Goal: Task Accomplishment & Management: Manage account settings

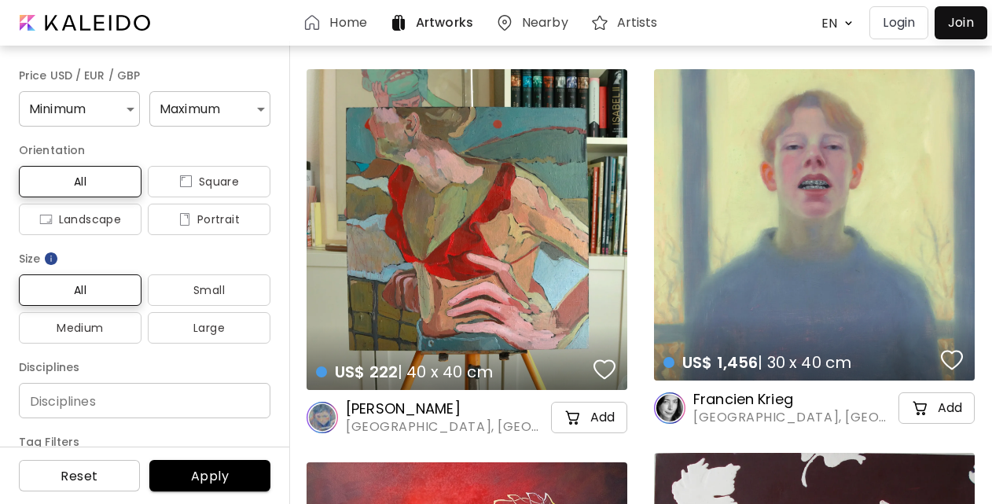
click at [650, 27] on h6 "Artists" at bounding box center [637, 23] width 41 height 13
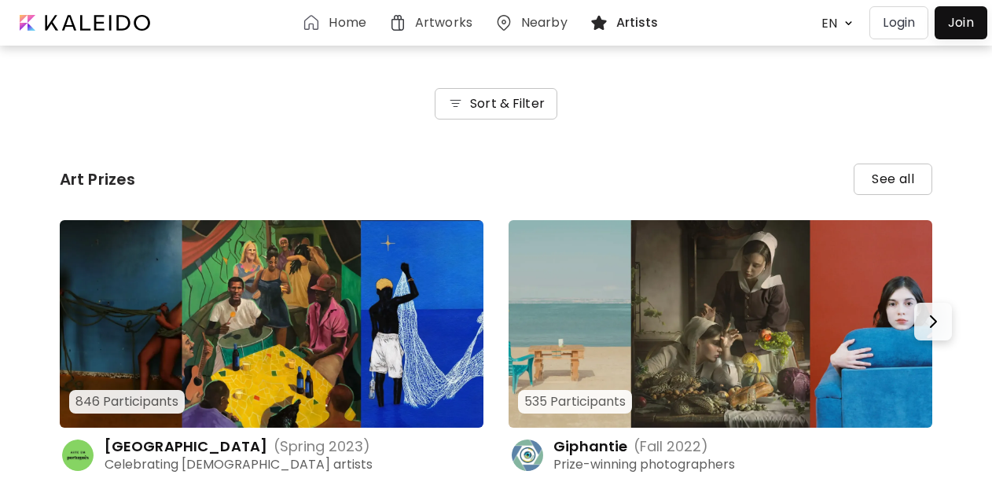
click at [541, 107] on h6 "Sort & Filter" at bounding box center [507, 103] width 75 height 19
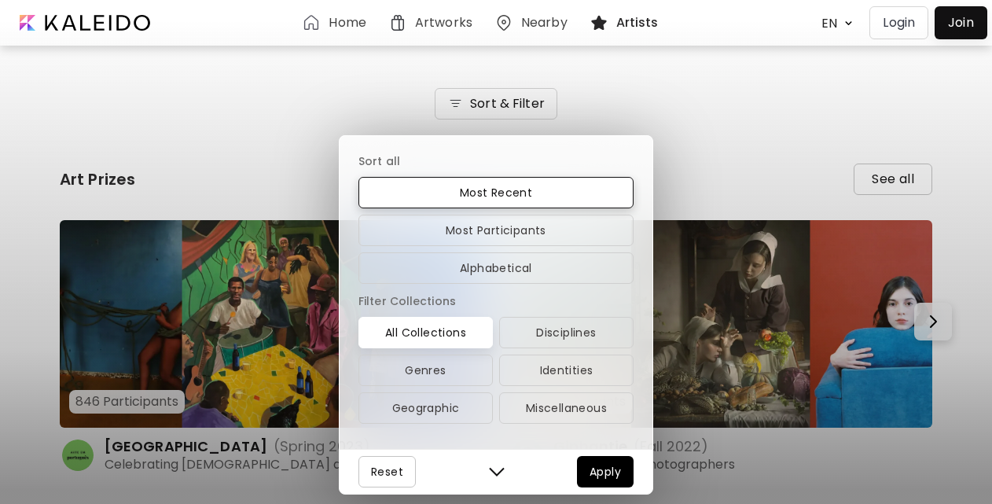
click at [490, 476] on img "button" at bounding box center [497, 472] width 16 height 16
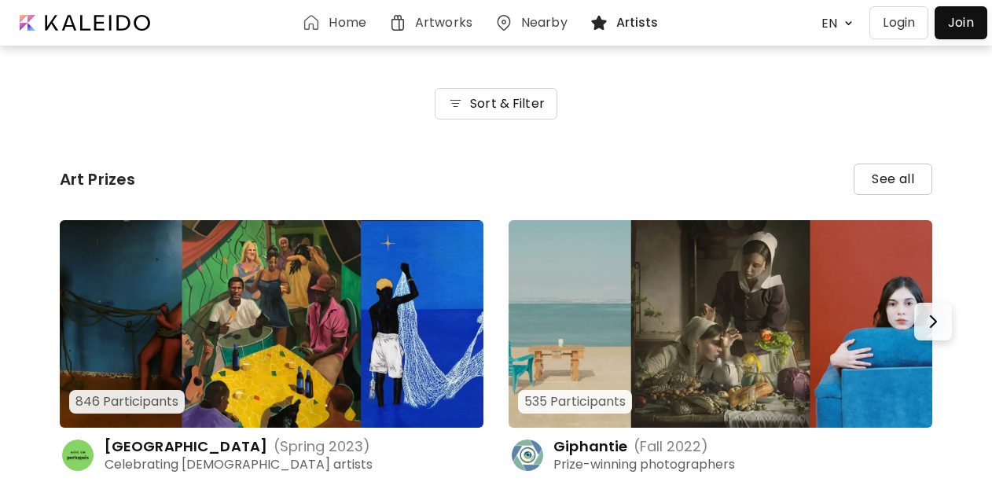
click at [358, 27] on h6 "Home" at bounding box center [347, 23] width 37 height 13
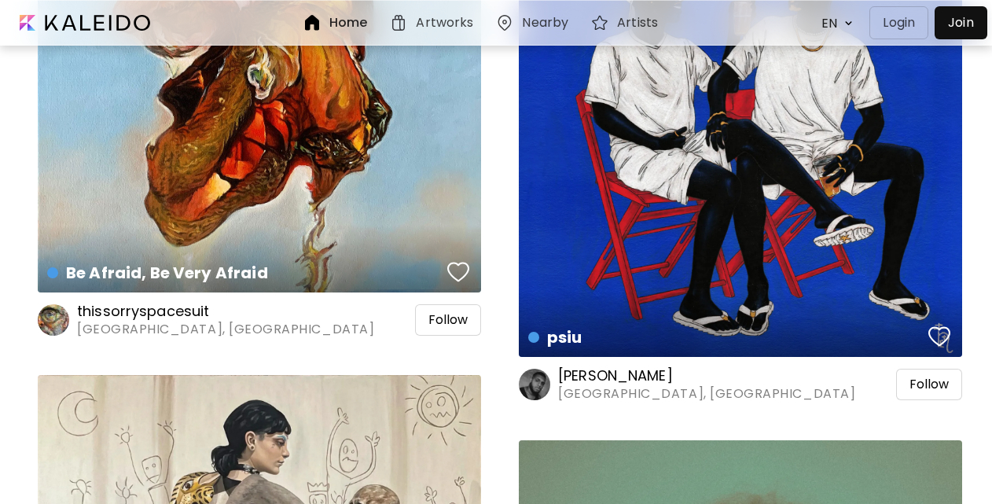
scroll to position [2084, 0]
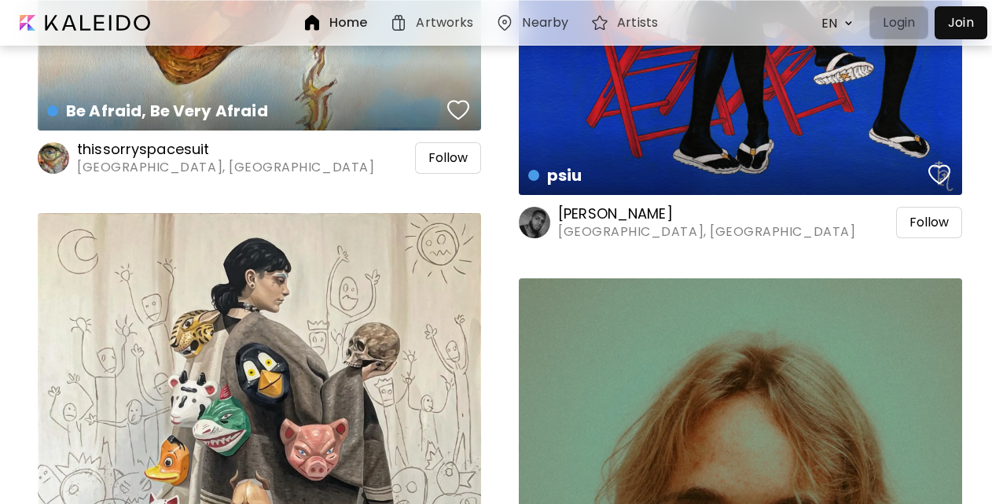
click at [898, 17] on p "Login" at bounding box center [899, 22] width 32 height 19
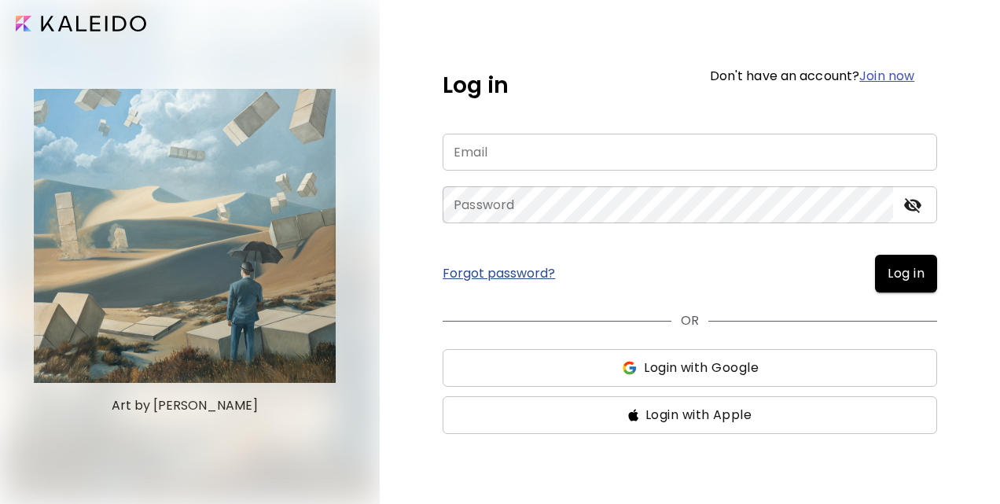
click at [706, 150] on input "email" at bounding box center [690, 152] width 494 height 37
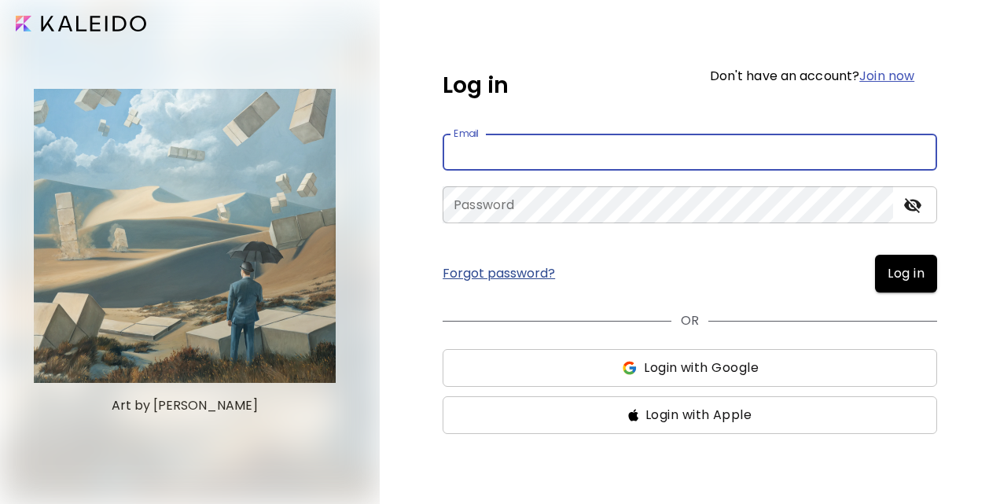
type input "**********"
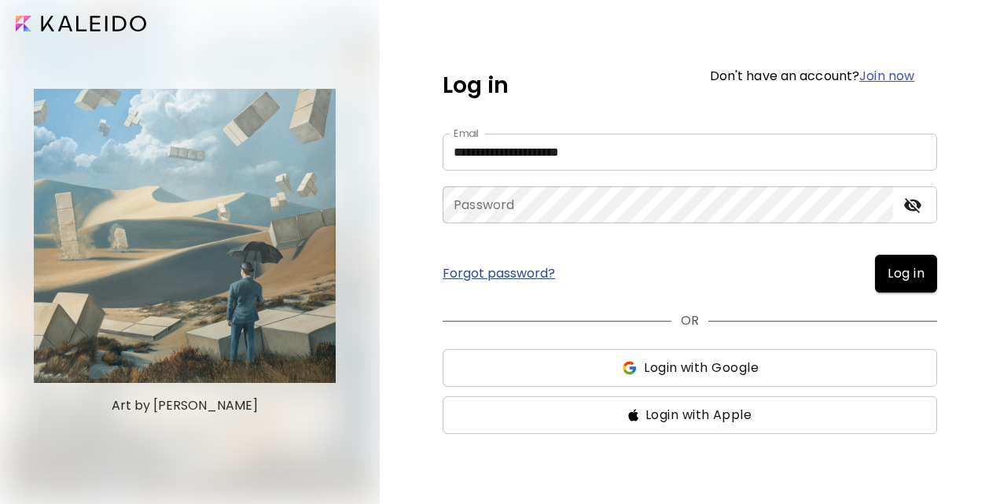
click at [546, 274] on link "Forgot password?" at bounding box center [499, 273] width 112 height 13
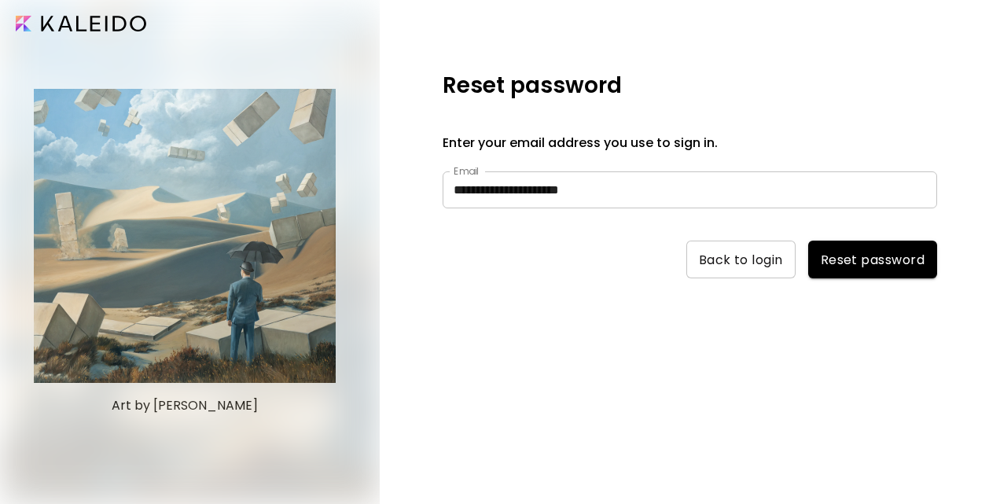
click at [873, 255] on span "Reset password" at bounding box center [873, 260] width 104 height 17
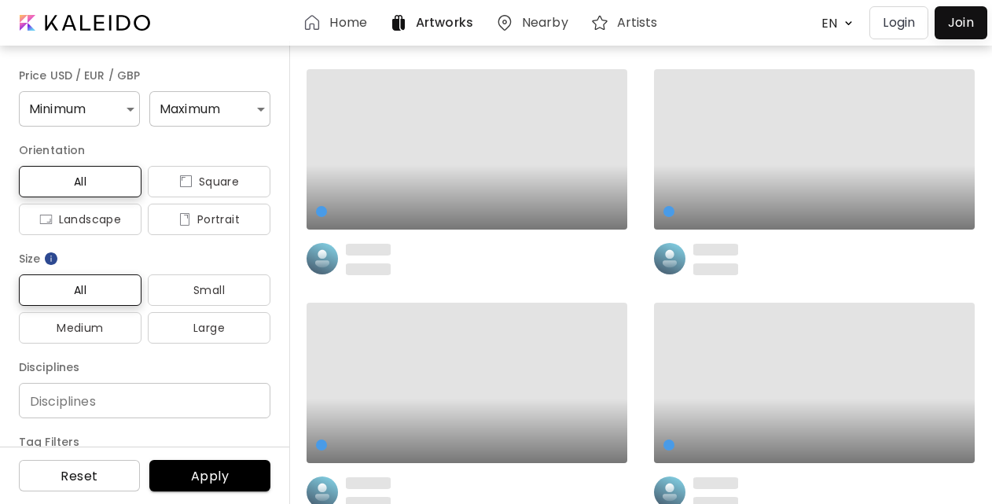
click at [898, 31] on button "Login" at bounding box center [898, 22] width 59 height 33
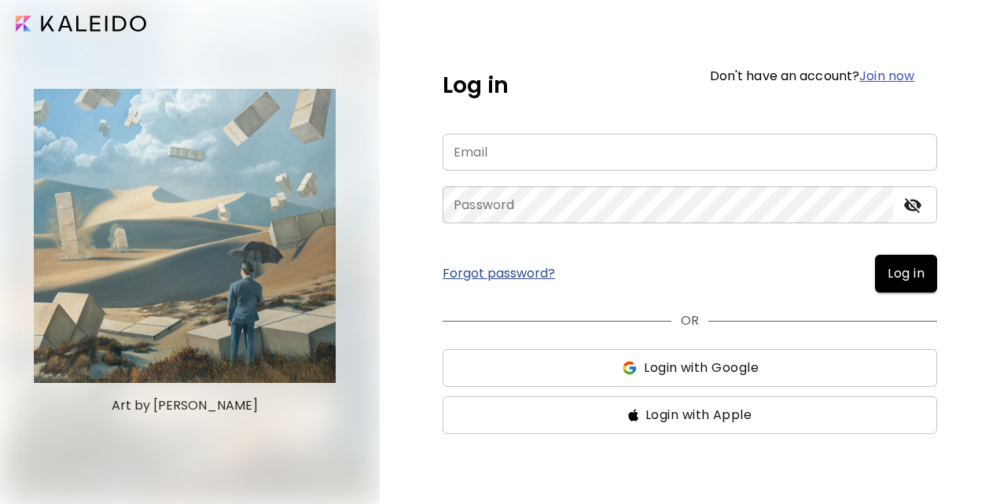
click at [701, 157] on input "email" at bounding box center [690, 152] width 494 height 37
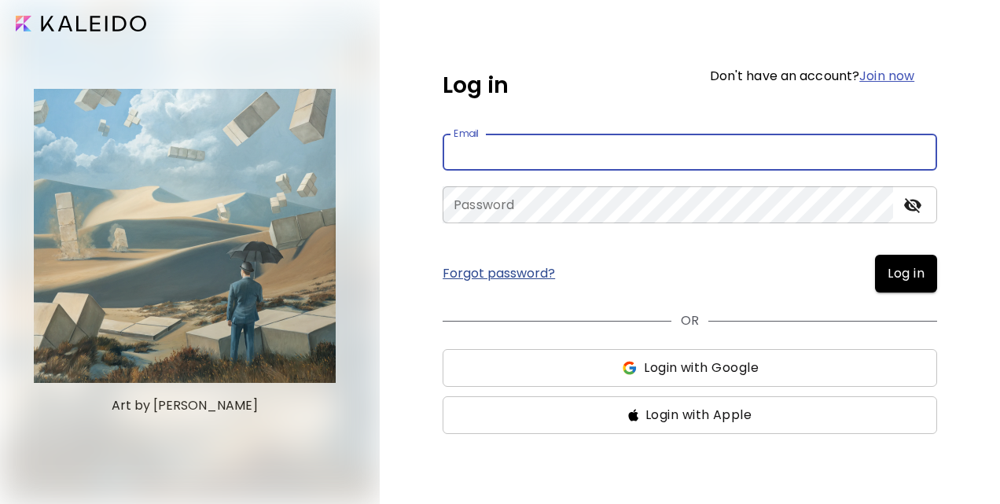
type input "**********"
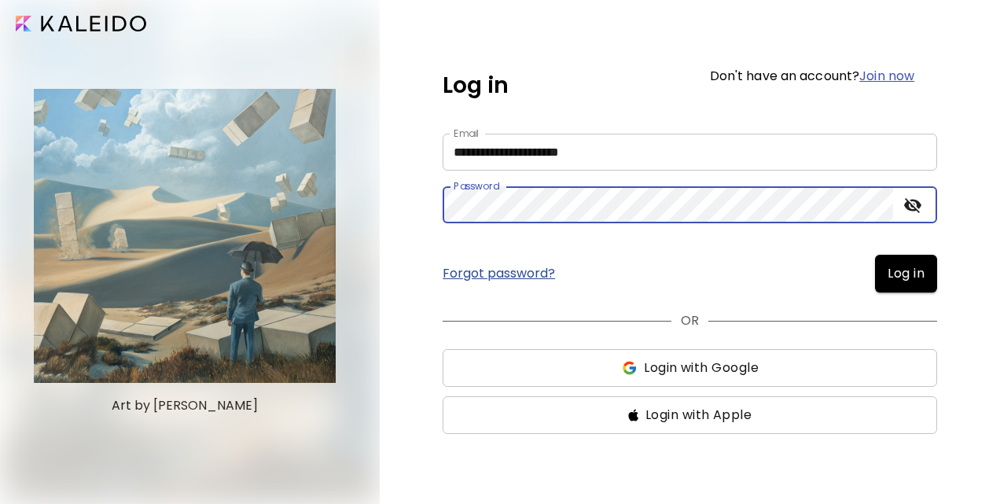
click at [907, 266] on span "Log in" at bounding box center [906, 273] width 37 height 19
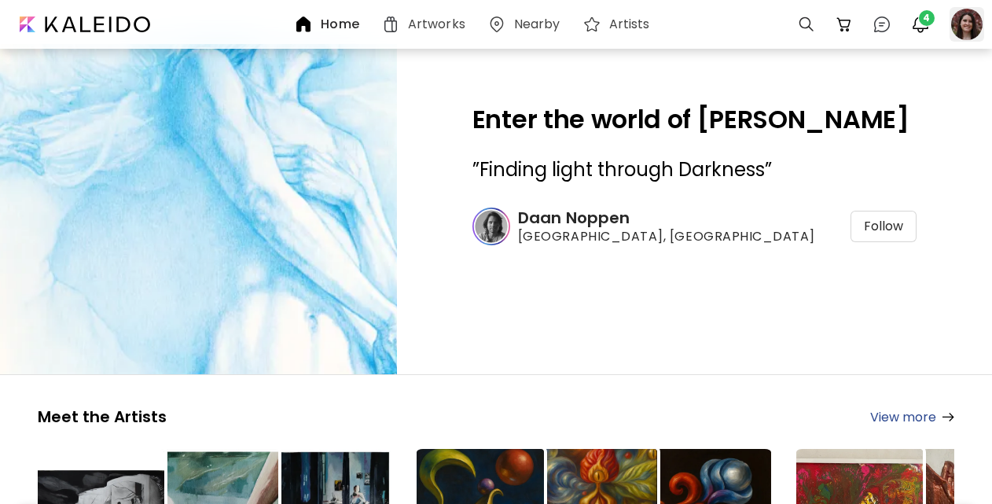
click at [962, 24] on div at bounding box center [967, 24] width 35 height 35
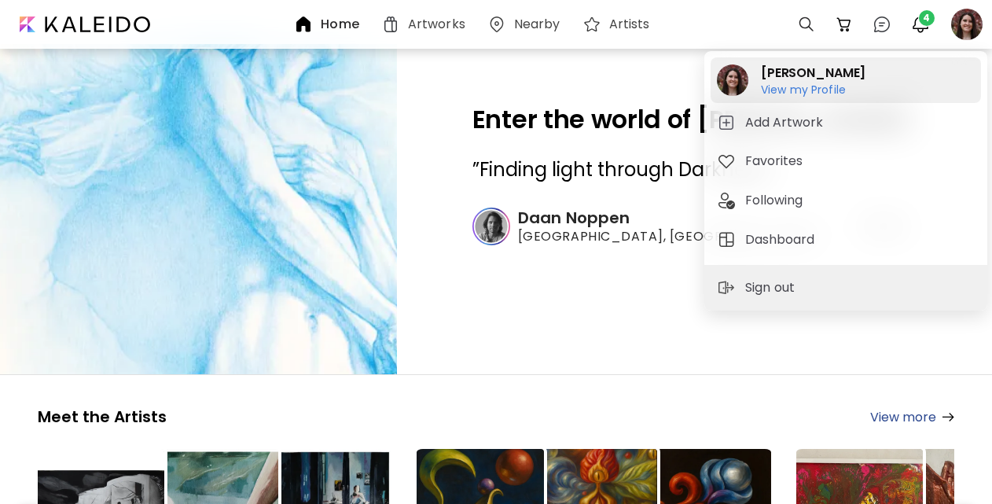
click at [823, 97] on h6 "View my Profile" at bounding box center [803, 104] width 85 height 14
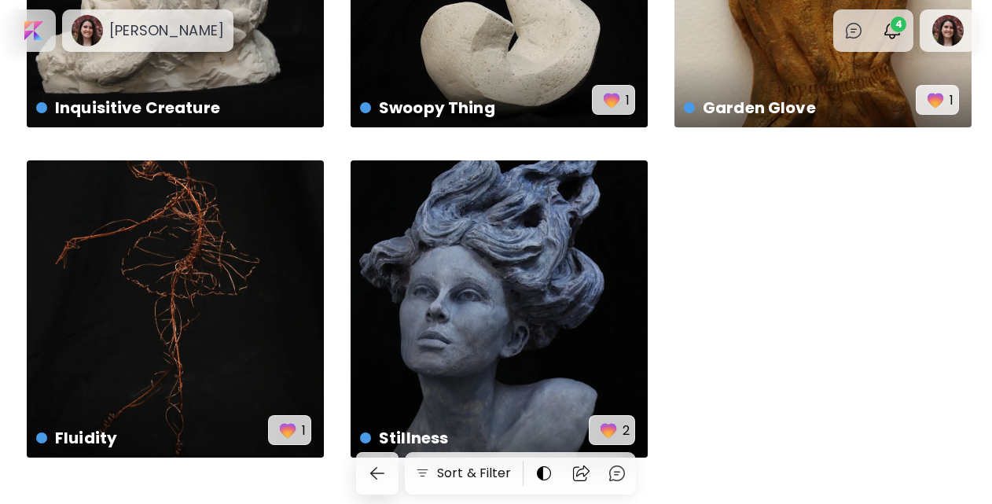
scroll to position [270, 0]
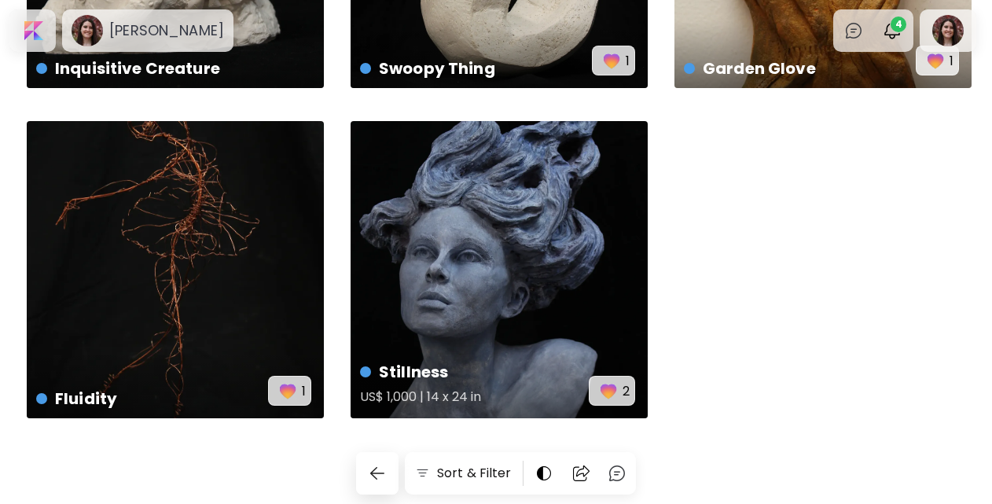
click at [438, 381] on h4 "Stillness" at bounding box center [474, 372] width 229 height 24
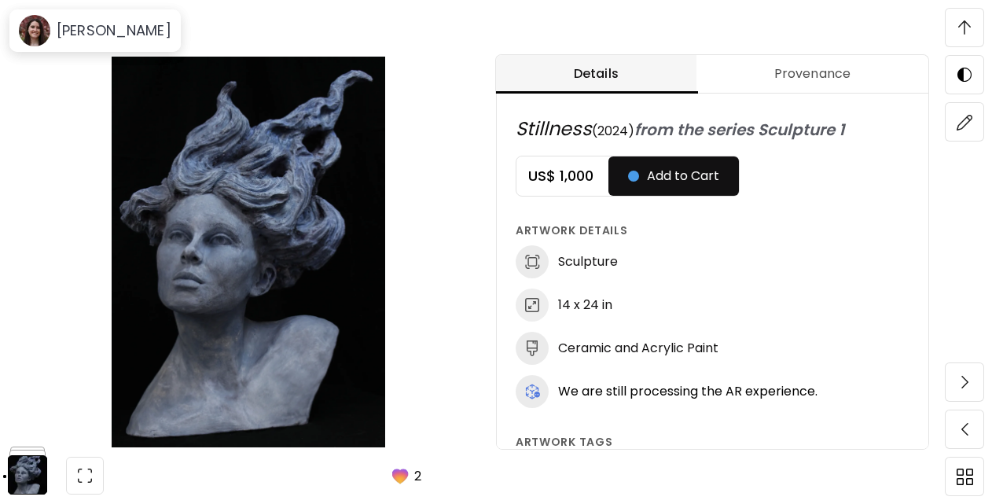
scroll to position [797, 0]
click at [410, 480] on img "button" at bounding box center [400, 476] width 22 height 22
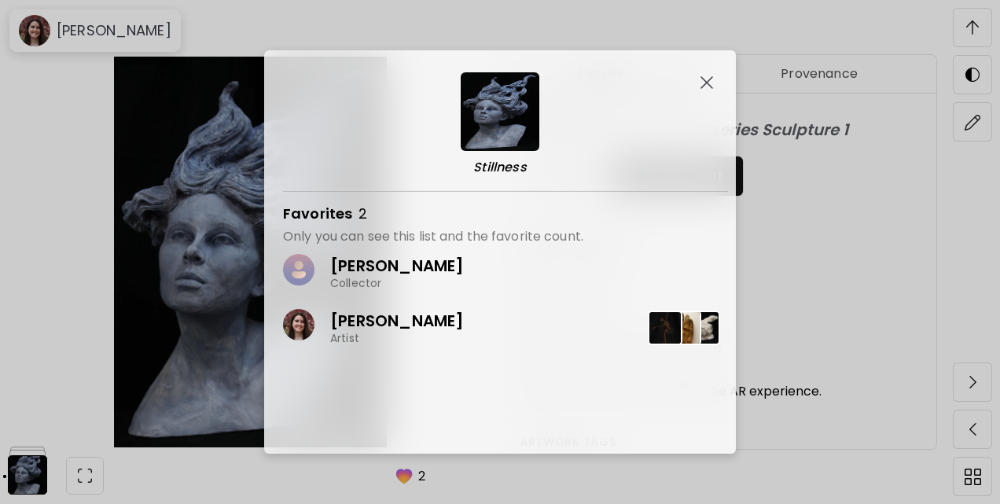
click at [712, 85] on img "button" at bounding box center [706, 82] width 13 height 13
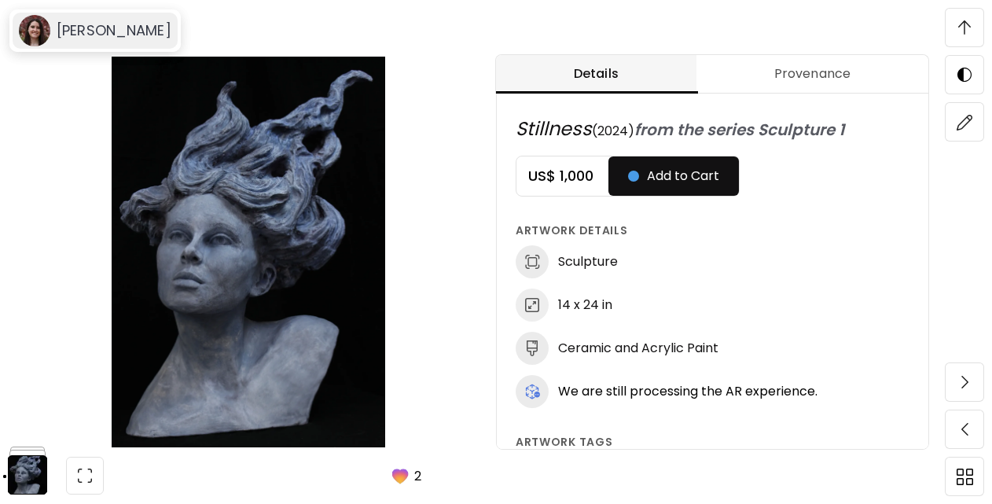
click at [110, 31] on h6 "Madisen Wade" at bounding box center [114, 30] width 115 height 19
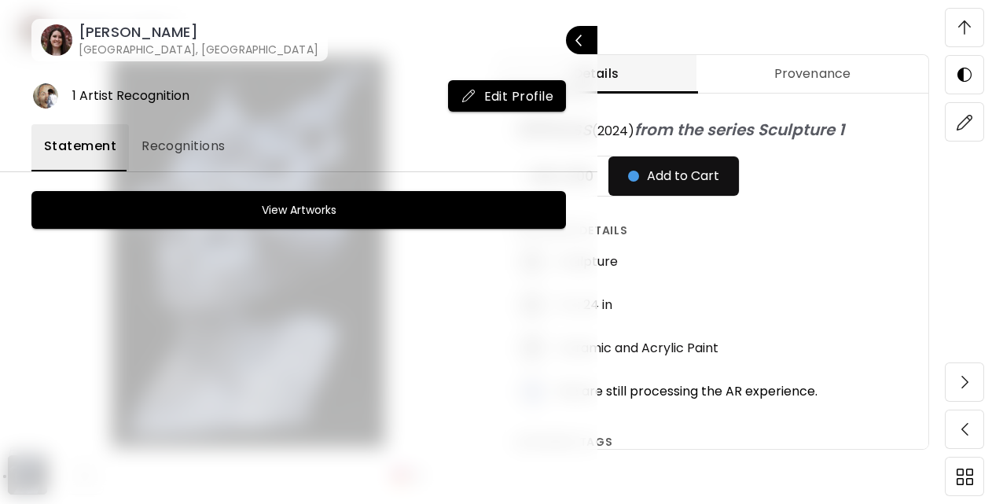
click at [184, 153] on span "Recognitions" at bounding box center [184, 146] width 84 height 19
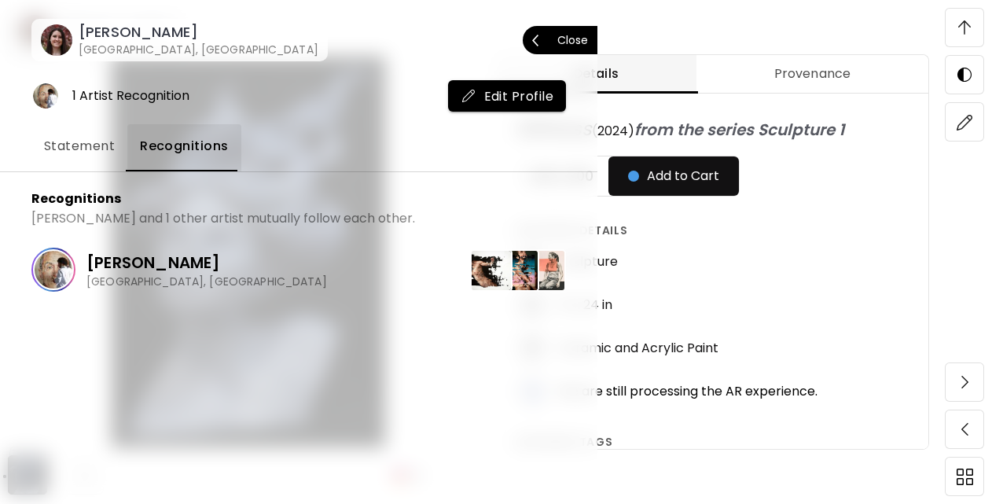
click at [578, 38] on p "Close" at bounding box center [572, 40] width 31 height 11
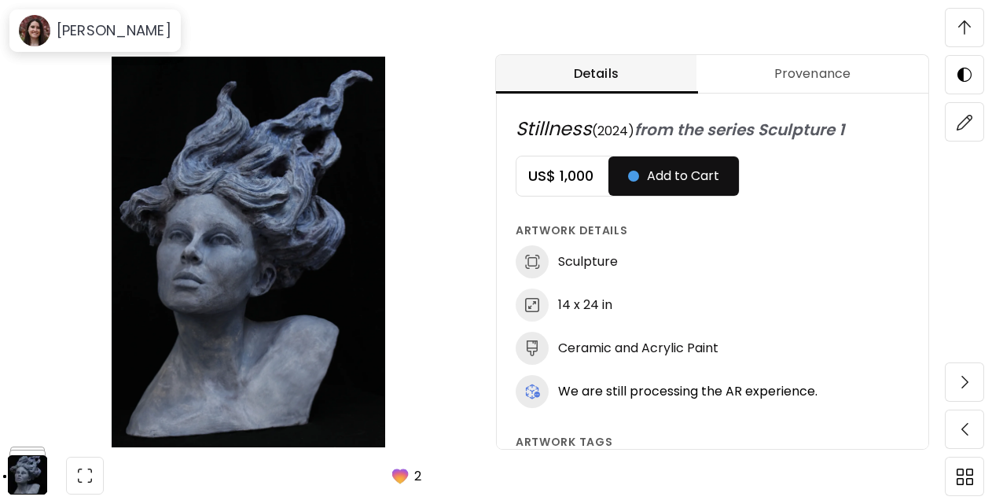
click at [965, 30] on img at bounding box center [964, 27] width 13 height 14
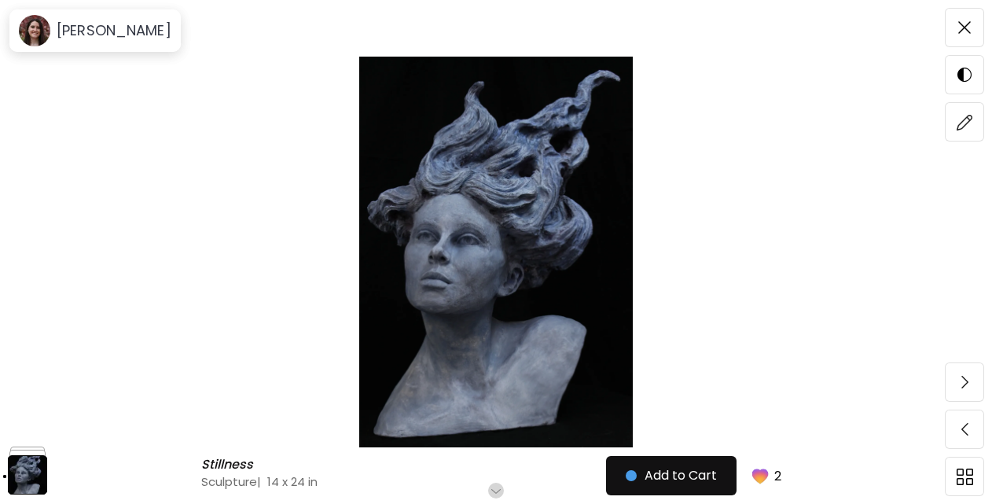
scroll to position [0, 0]
click at [965, 30] on img at bounding box center [964, 27] width 13 height 13
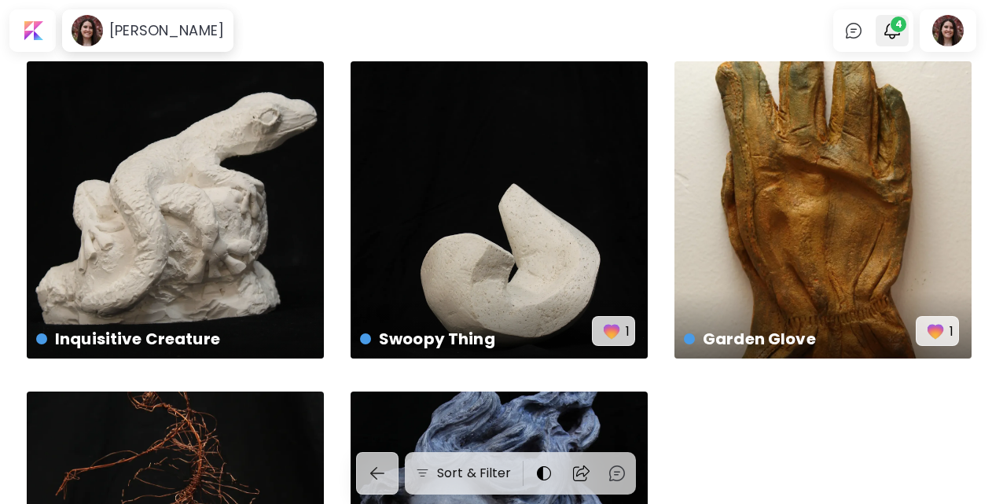
click at [893, 33] on img "button" at bounding box center [892, 30] width 19 height 19
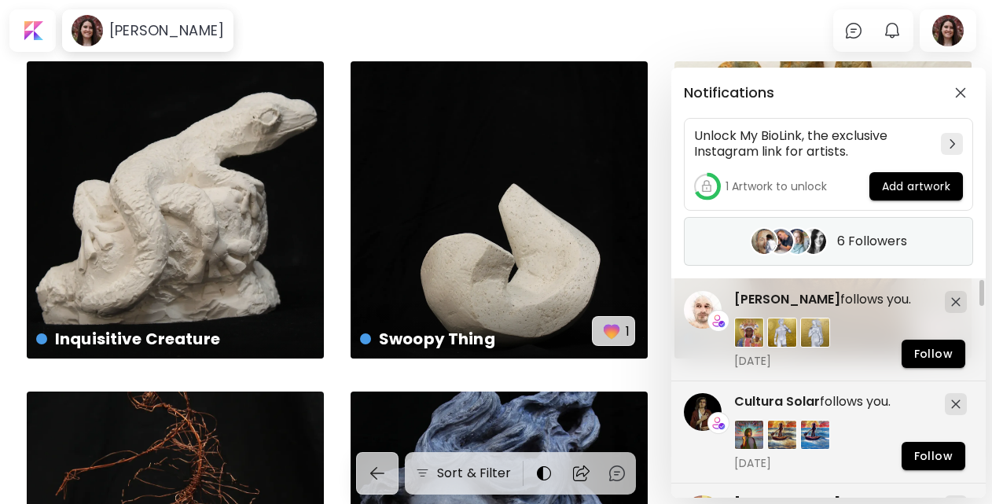
click at [849, 241] on h5 "6 Followers" at bounding box center [872, 241] width 70 height 16
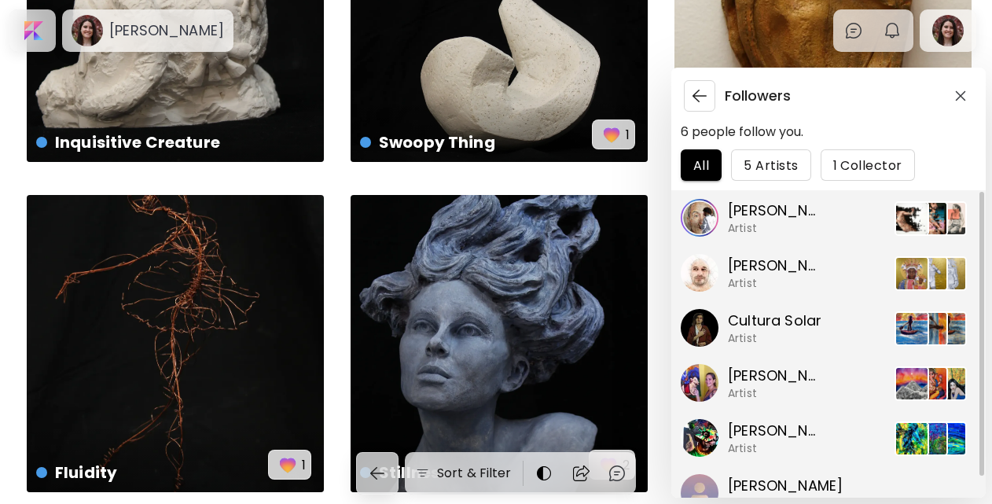
scroll to position [270, 0]
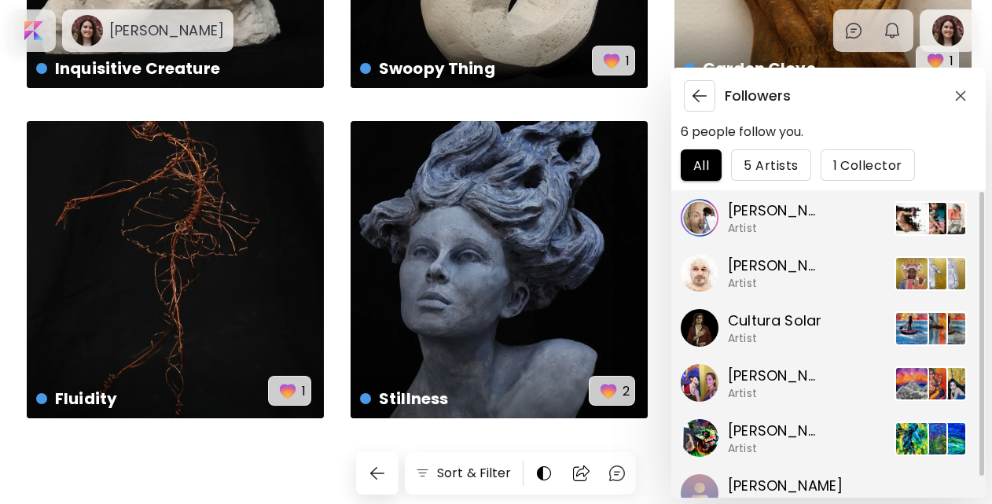
click at [427, 324] on div "Followers 6 people follow you. All 5 Artists 1 Collector Saul Sotelo Artist Fer…" at bounding box center [496, 252] width 992 height 504
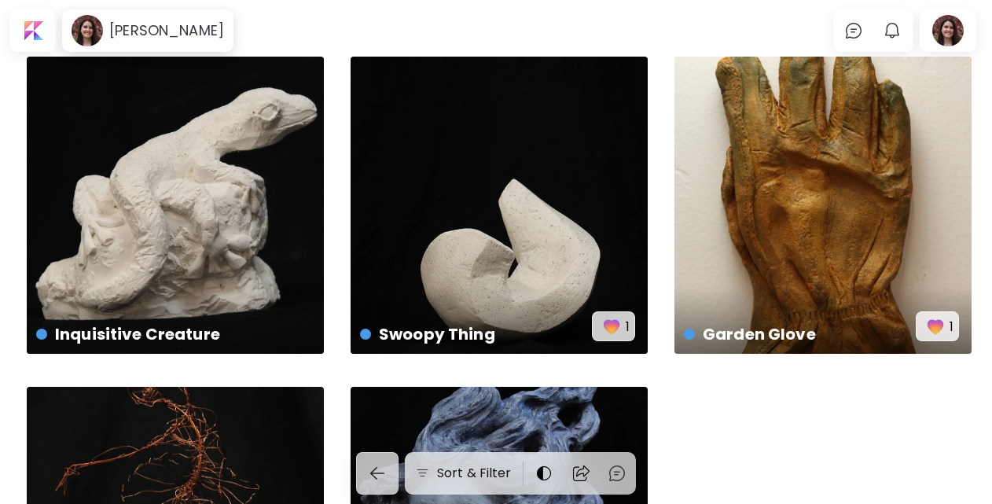
scroll to position [0, 0]
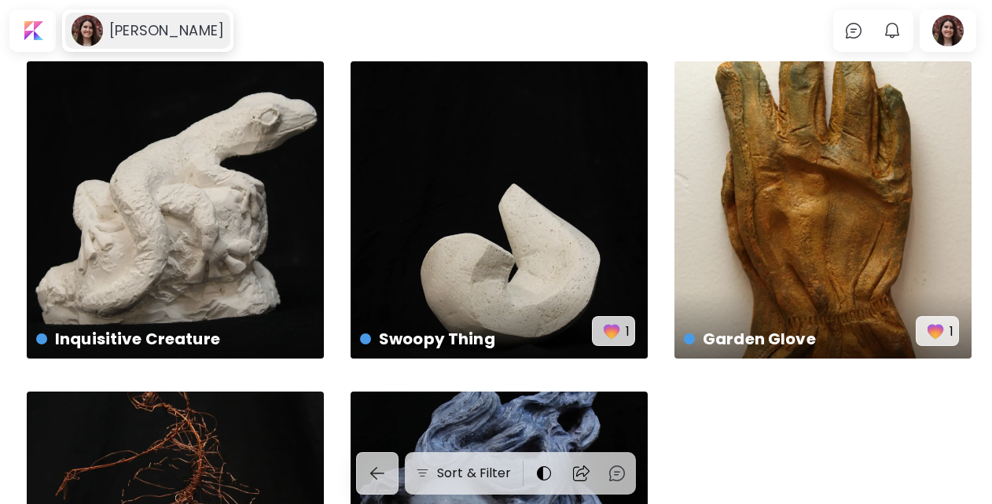
click at [195, 33] on h6 "Madisen Wade" at bounding box center [166, 30] width 115 height 19
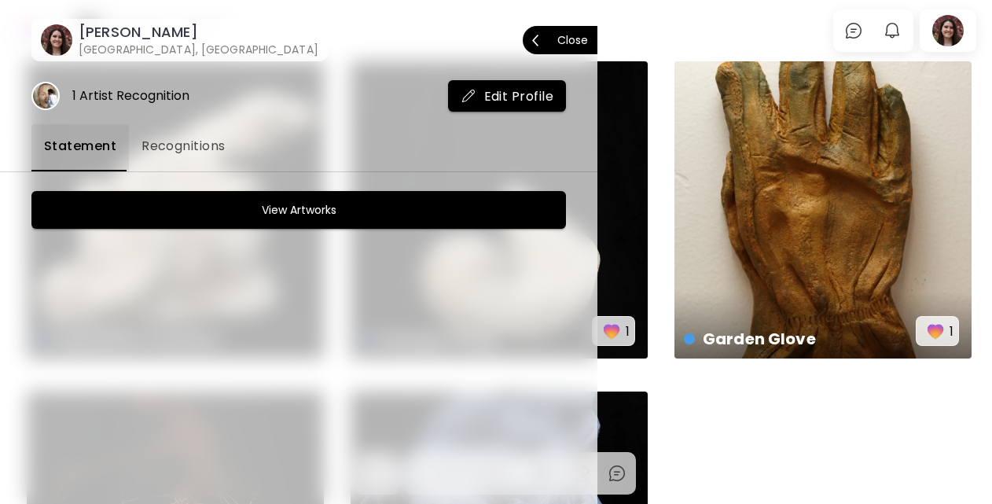
click at [574, 42] on p "Close" at bounding box center [572, 40] width 31 height 11
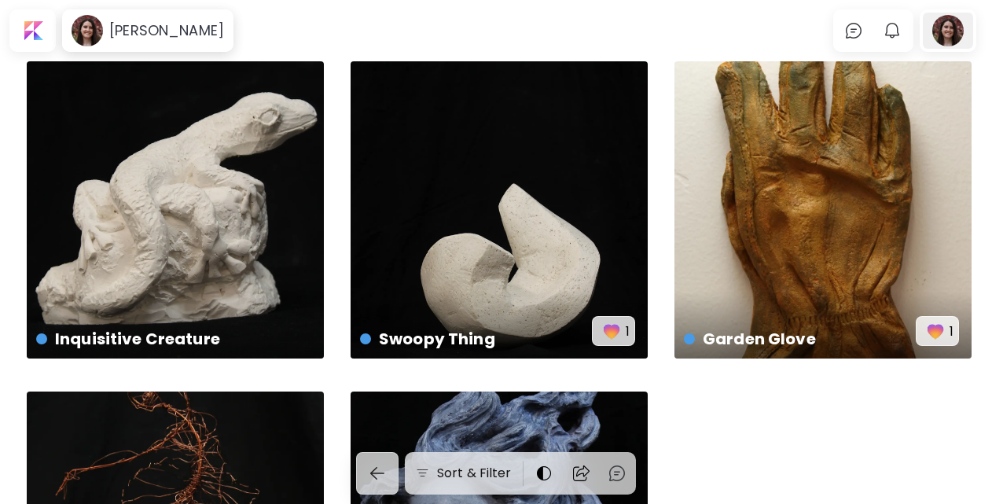
click at [962, 34] on div at bounding box center [948, 31] width 50 height 36
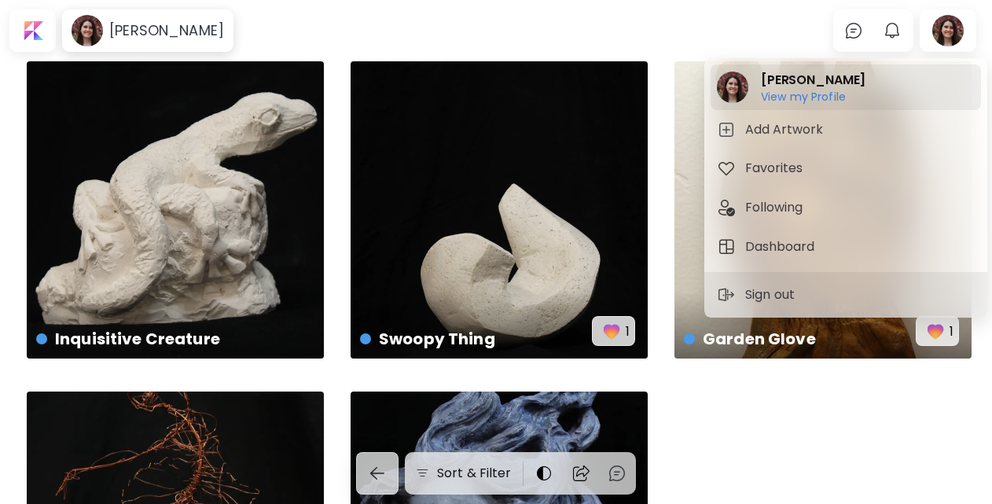
click at [829, 99] on h6 "View my Profile" at bounding box center [813, 97] width 105 height 14
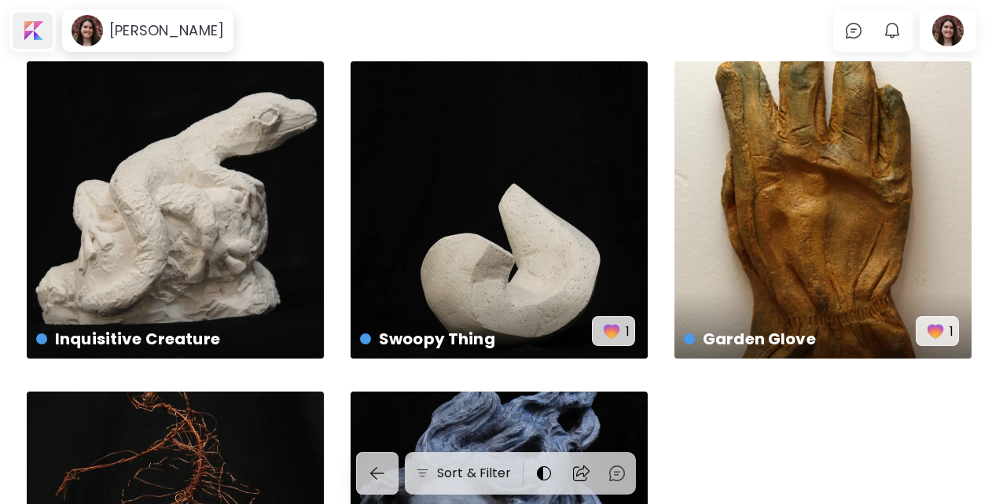
click at [44, 19] on div at bounding box center [33, 31] width 40 height 36
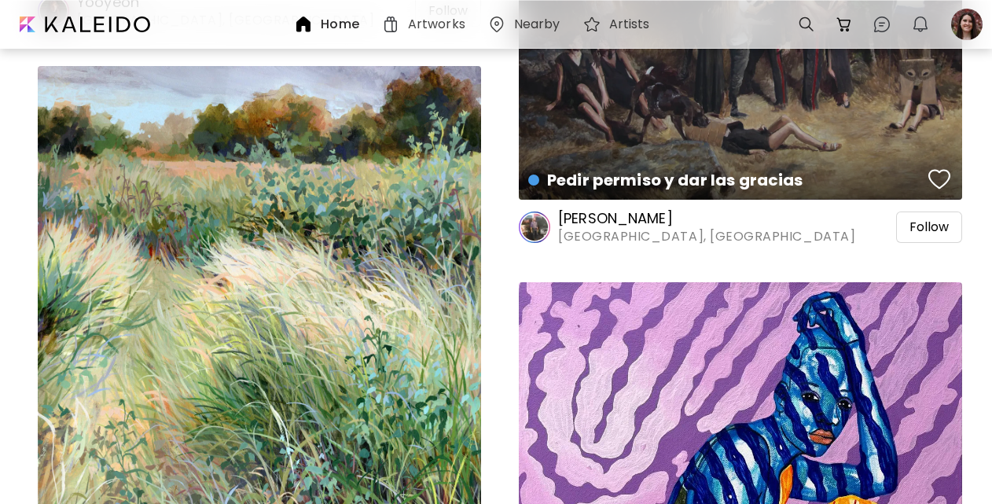
scroll to position [3539, 0]
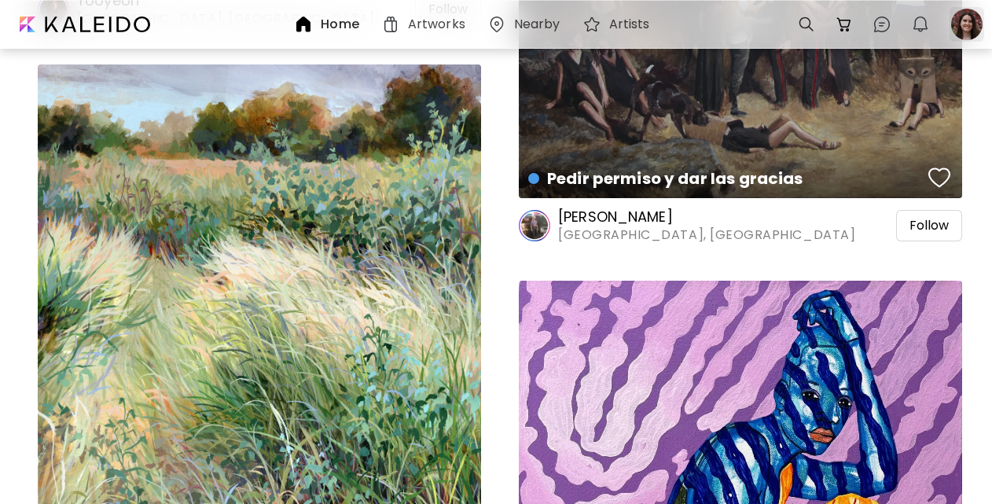
click at [961, 32] on div at bounding box center [967, 24] width 35 height 35
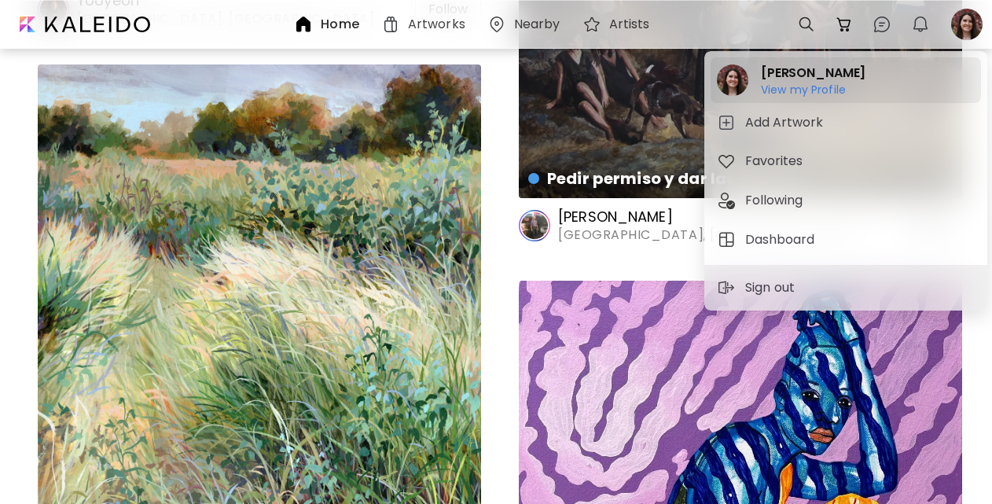
click at [810, 91] on h6 "View my Profile" at bounding box center [813, 90] width 105 height 14
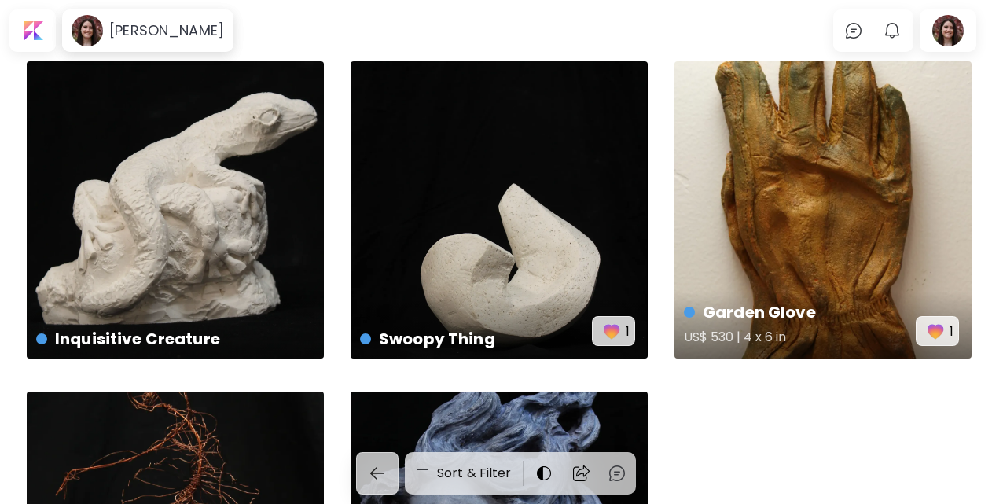
click at [779, 114] on div "Garden Glove US$ 530 | 4 x 6 in 1" at bounding box center [822, 209] width 297 height 297
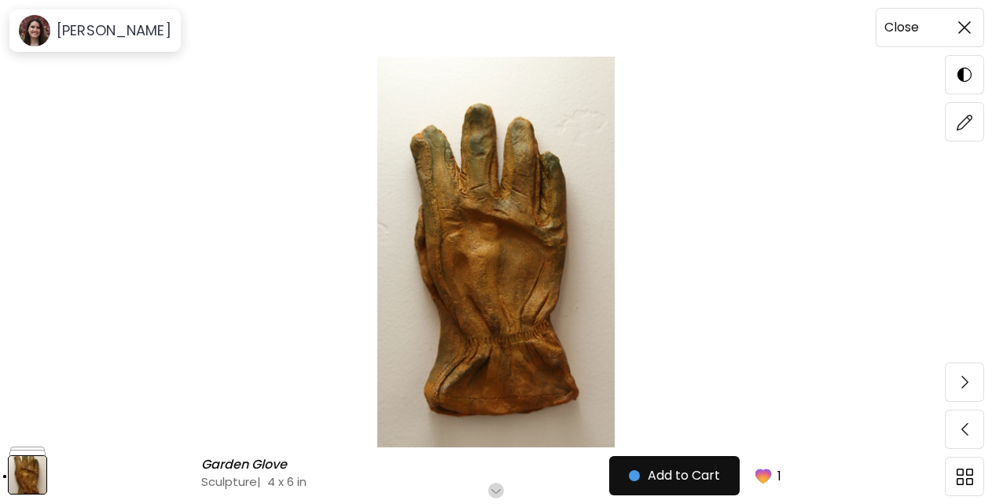
click at [959, 30] on img at bounding box center [964, 27] width 13 height 13
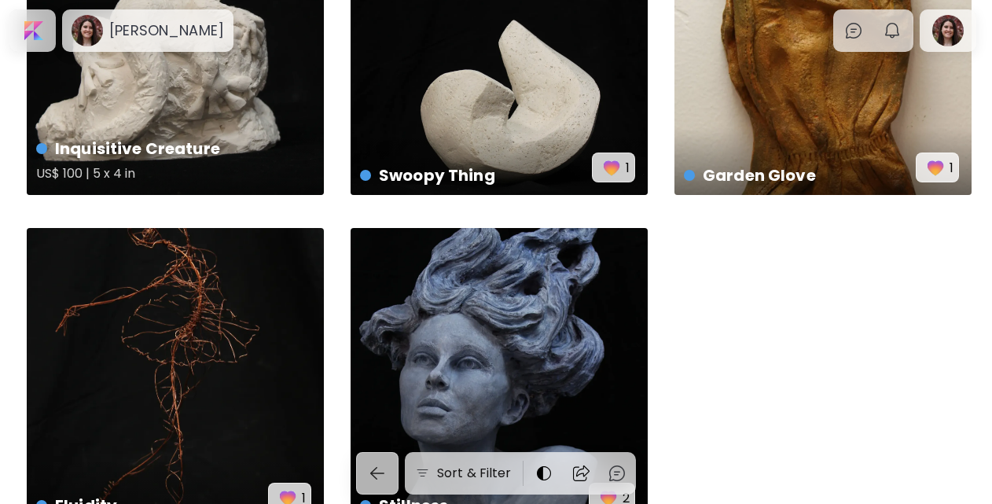
scroll to position [270, 0]
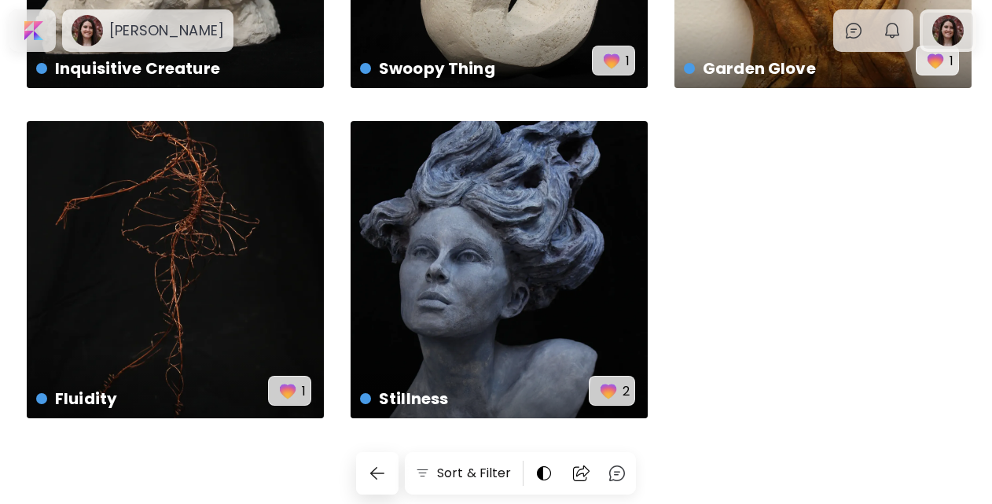
click at [946, 30] on div at bounding box center [948, 31] width 50 height 36
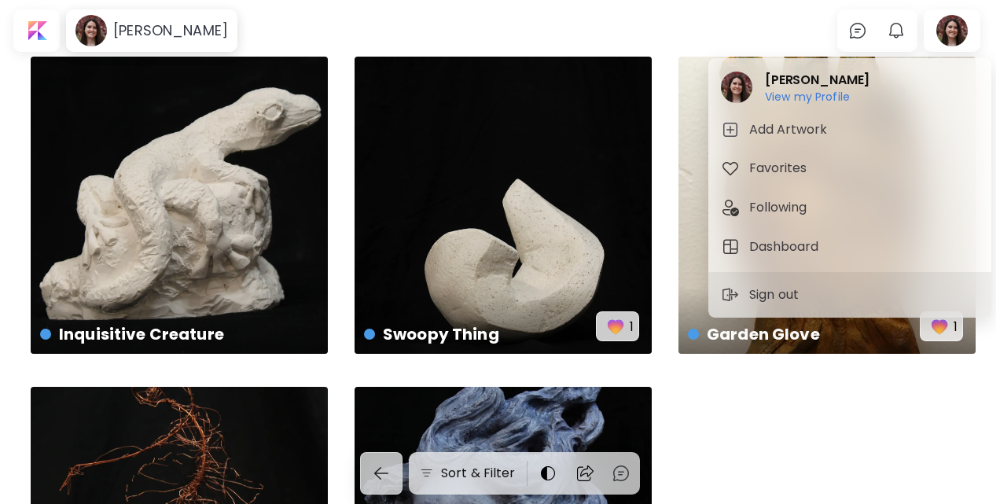
scroll to position [0, 0]
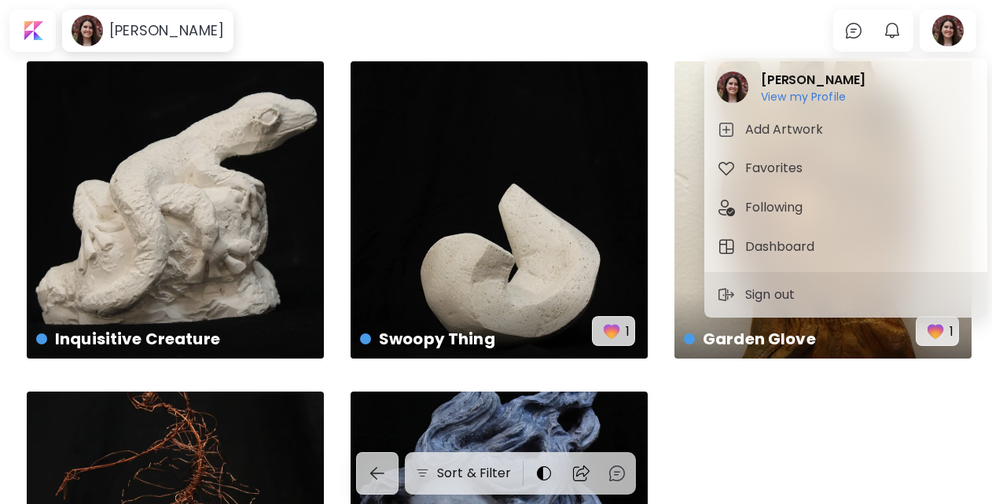
click at [165, 28] on div at bounding box center [496, 252] width 992 height 504
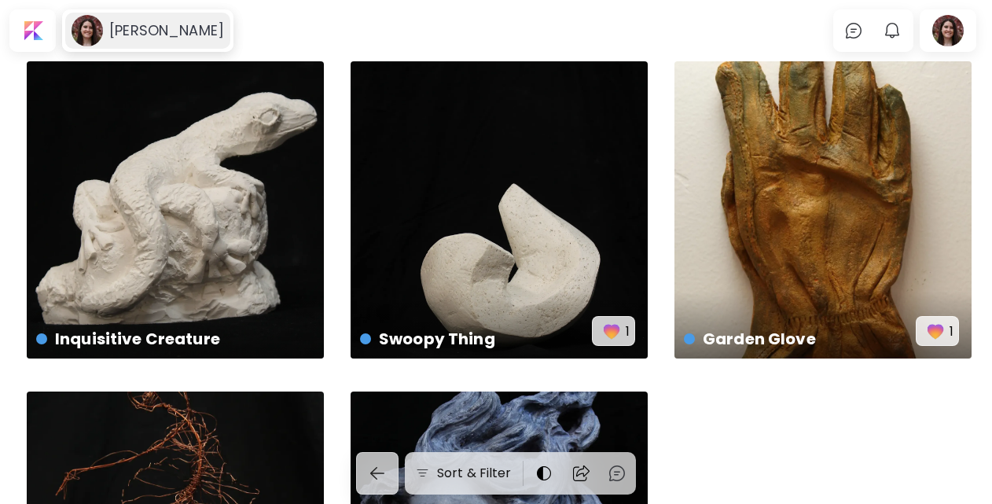
click at [74, 38] on image at bounding box center [87, 30] width 31 height 31
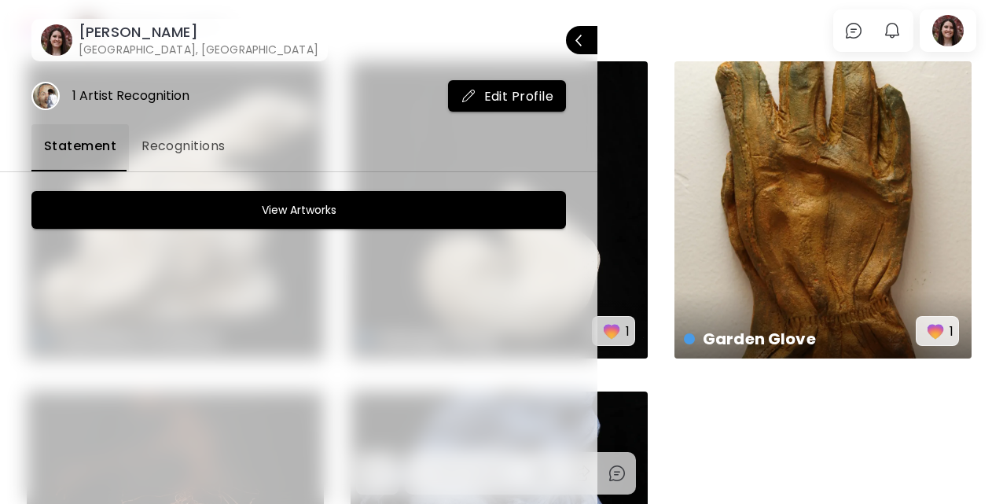
click at [506, 91] on span "Edit Profile" at bounding box center [508, 96] width 94 height 17
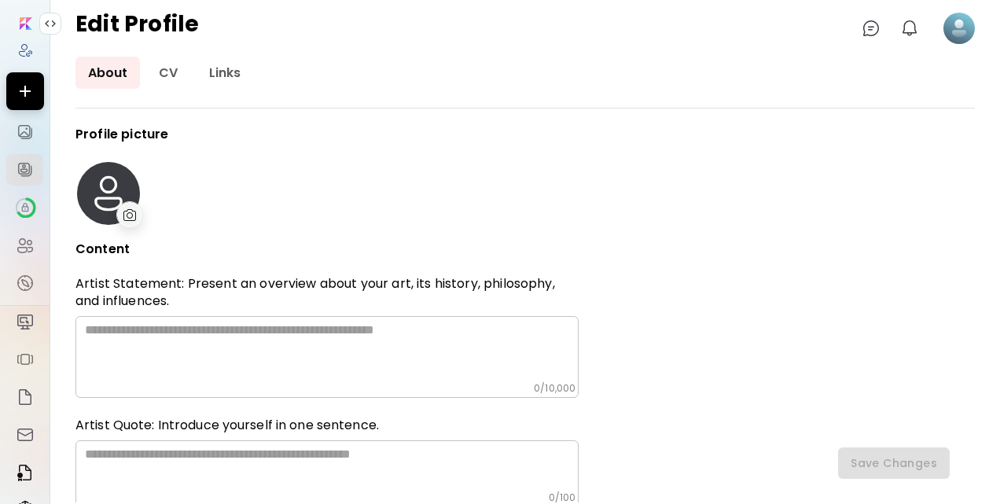
type input "**********"
type input "****"
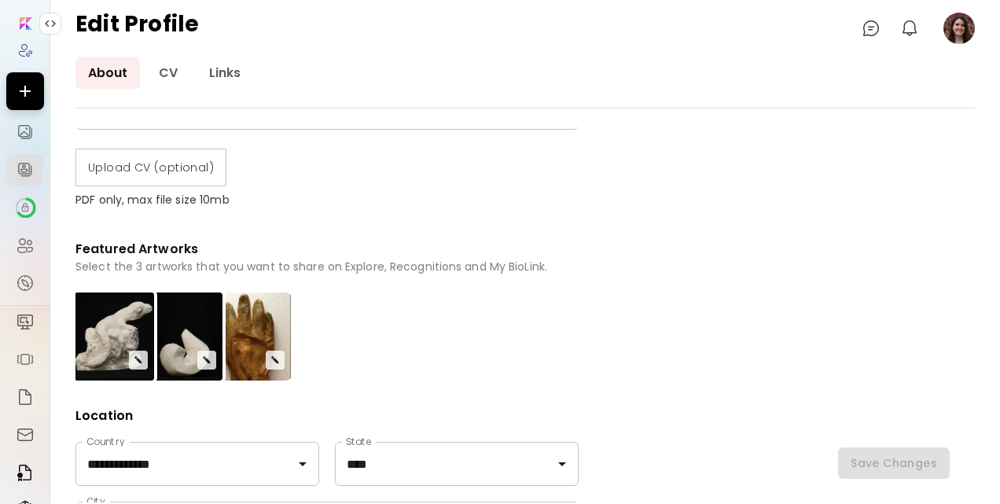
scroll to position [376, 0]
